Goal: Task Accomplishment & Management: Manage account settings

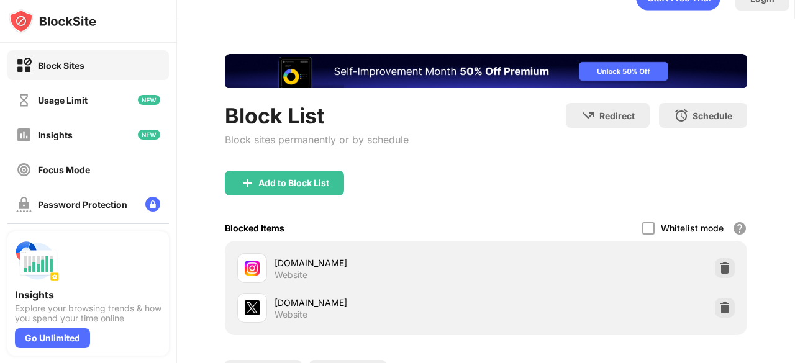
drag, startPoint x: 794, startPoint y: 55, endPoint x: 794, endPoint y: 83, distance: 27.3
click at [794, 80] on div "Login Block List Block sites permanently or by schedule Redirect Choose a site …" at bounding box center [486, 181] width 618 height 363
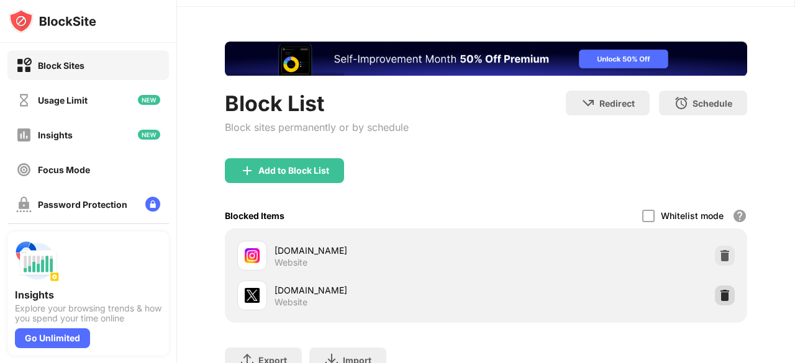
click at [715, 287] on div at bounding box center [725, 296] width 20 height 20
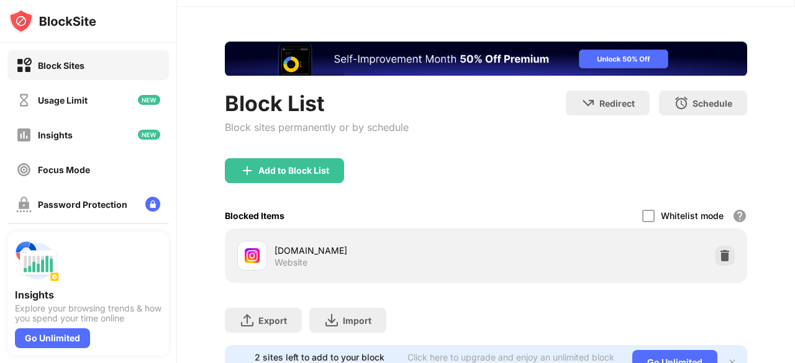
click at [715, 287] on div "Export Export Files (for websites items only) Import Import Files (for websites…" at bounding box center [486, 314] width 522 height 62
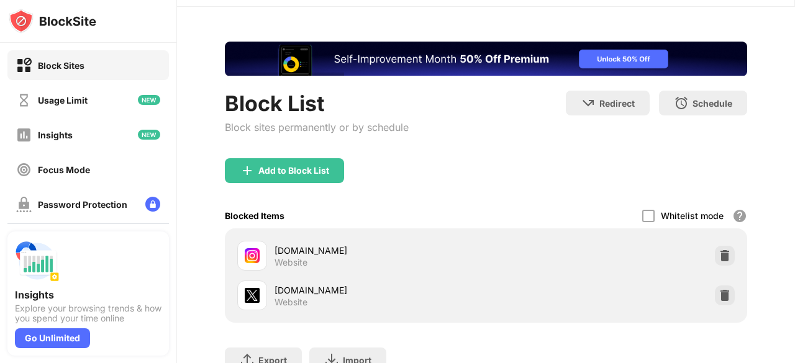
drag, startPoint x: 794, startPoint y: 81, endPoint x: 794, endPoint y: 105, distance: 24.2
click at [794, 104] on div "Login Block List Block sites permanently or by schedule Redirect Choose a site …" at bounding box center [486, 181] width 618 height 363
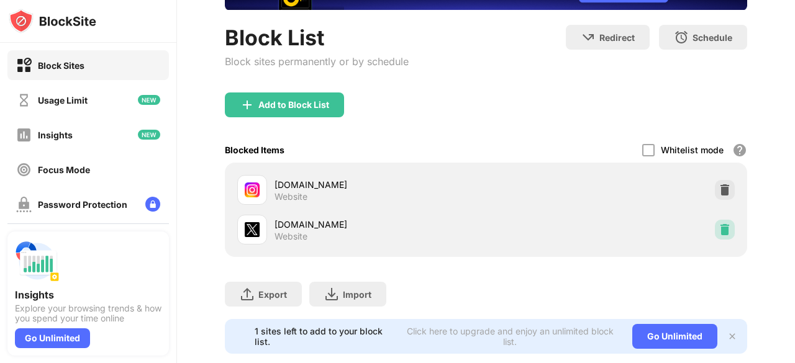
click at [715, 220] on div at bounding box center [725, 230] width 20 height 20
click at [718, 224] on img at bounding box center [724, 230] width 12 height 12
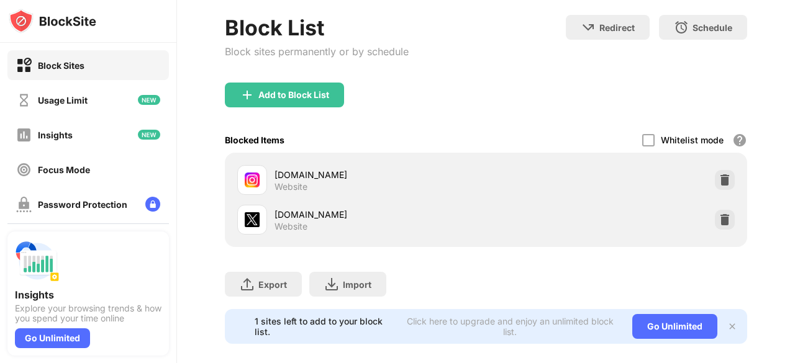
drag, startPoint x: 794, startPoint y: 102, endPoint x: 794, endPoint y: 111, distance: 8.7
click at [794, 111] on div "Login Block List Block sites permanently or by schedule Redirect Choose a site …" at bounding box center [486, 181] width 618 height 363
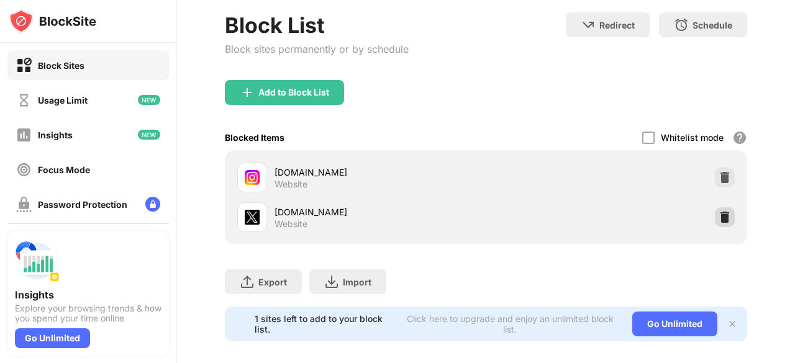
click at [715, 209] on div at bounding box center [725, 217] width 20 height 20
click at [715, 207] on div at bounding box center [725, 217] width 20 height 20
click at [715, 208] on div at bounding box center [725, 217] width 20 height 20
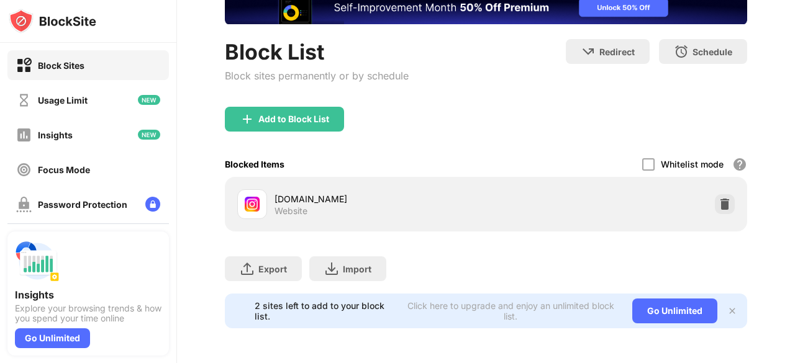
scroll to position [96, 0]
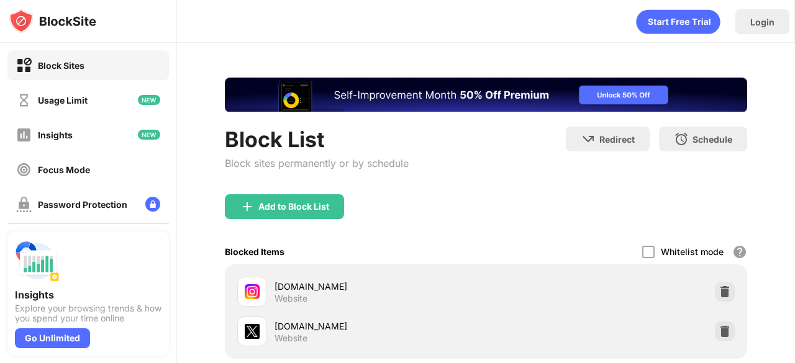
scroll to position [114, 0]
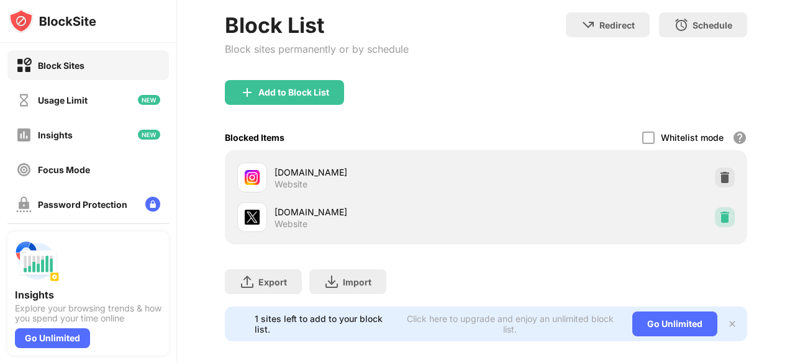
click at [718, 211] on img at bounding box center [724, 217] width 12 height 12
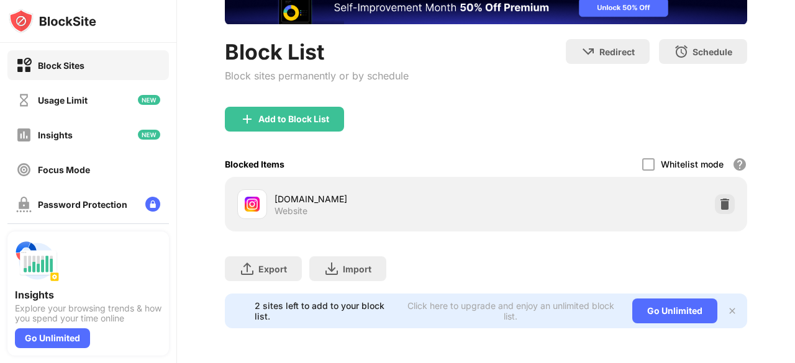
scroll to position [96, 0]
